Goal: Find specific page/section: Find specific page/section

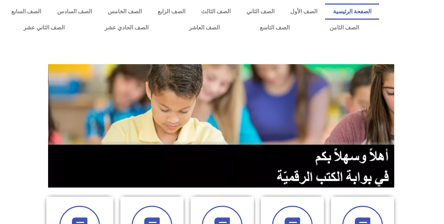
drag, startPoint x: 0, startPoint y: 0, endPoint x: 232, endPoint y: 139, distance: 270.1
click at [232, 139] on img at bounding box center [222, 126] width 348 height 124
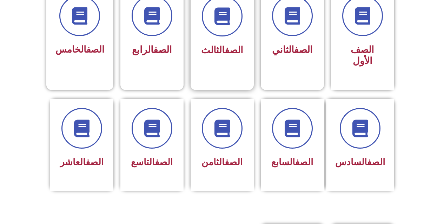
scroll to position [176, 0]
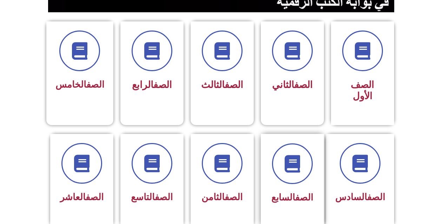
click at [299, 192] on link "الصف" at bounding box center [304, 197] width 18 height 11
click at [288, 168] on span at bounding box center [292, 164] width 45 height 45
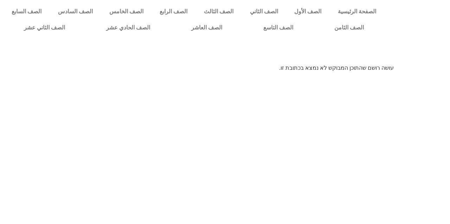
click at [285, 64] on div at bounding box center [225, 51] width 450 height 25
click at [50, 8] on link "الصف السابع" at bounding box center [27, 12] width 46 height 16
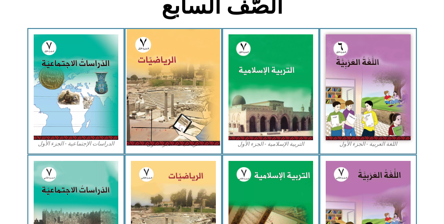
scroll to position [157, 0]
